Goal: Information Seeking & Learning: Learn about a topic

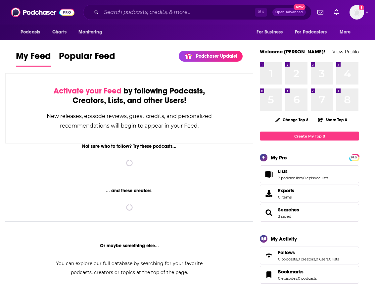
click at [171, 18] on div "⌘ K Open Advanced New" at bounding box center [197, 12] width 229 height 15
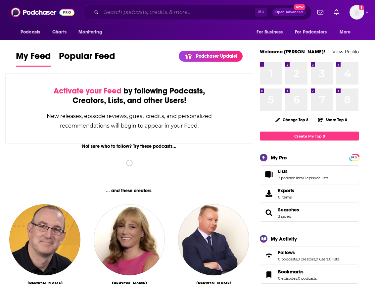
click at [165, 13] on input "Search podcasts, credits, & more..." at bounding box center [178, 12] width 154 height 11
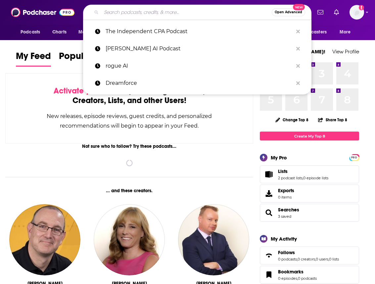
paste input "[PERSON_NAME] - AI Mindset?"
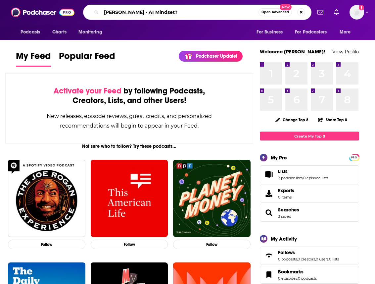
drag, startPoint x: 146, startPoint y: 13, endPoint x: 101, endPoint y: 12, distance: 44.7
click at [101, 12] on input "[PERSON_NAME] - AI Mindset?" at bounding box center [179, 12] width 157 height 11
click at [151, 13] on input "AI Mindset?" at bounding box center [179, 12] width 157 height 11
type input "AI Mindset"
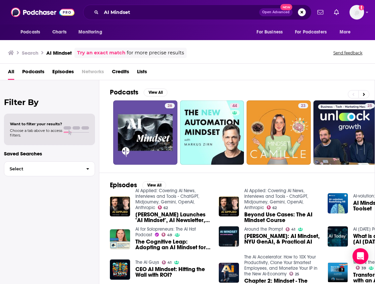
click at [285, 243] on span "[PERSON_NAME]: AI Mindset, NYU GenAI, & Practical AI" at bounding box center [282, 238] width 76 height 11
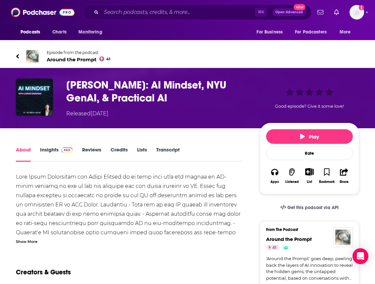
click at [46, 149] on link "Insights" at bounding box center [56, 153] width 33 height 15
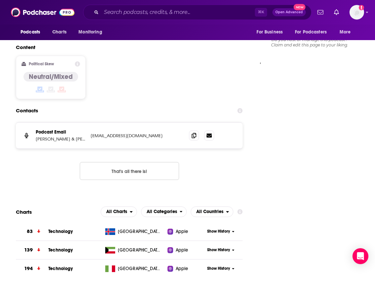
scroll to position [596, 0]
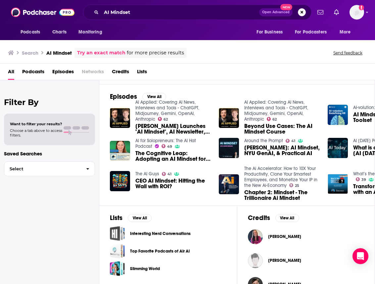
scroll to position [88, 2]
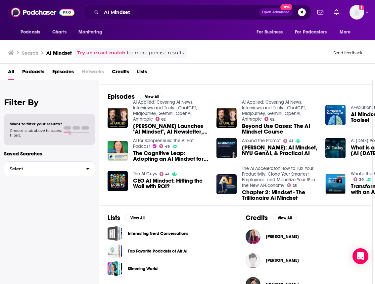
click at [178, 121] on span "AI Applied: Covering AI News, Interviews and Tools - ChatGPT, Midjourney, Gemin…" at bounding box center [171, 110] width 76 height 23
click at [177, 129] on span "[PERSON_NAME] Launches "AI Mindset", AI Newsletter, Courses" at bounding box center [171, 128] width 76 height 11
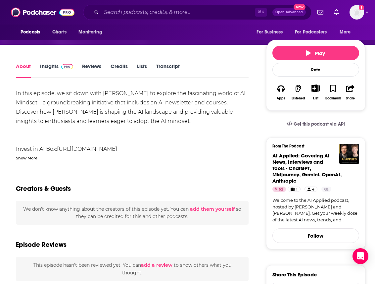
scroll to position [74, 0]
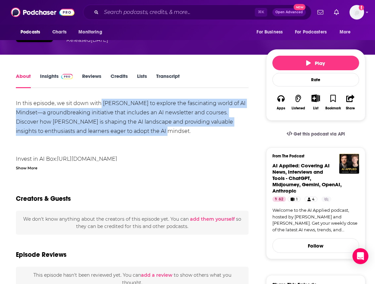
drag, startPoint x: 177, startPoint y: 129, endPoint x: 100, endPoint y: 101, distance: 81.8
click at [100, 101] on div "In this episode, we sit down with [PERSON_NAME] to explore the fascinating worl…" at bounding box center [132, 196] width 233 height 195
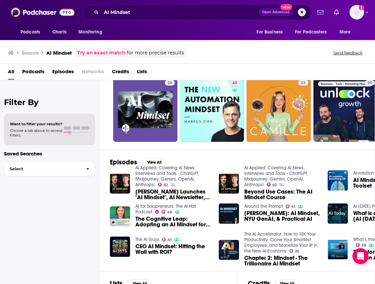
scroll to position [14, 0]
